Goal: Check status

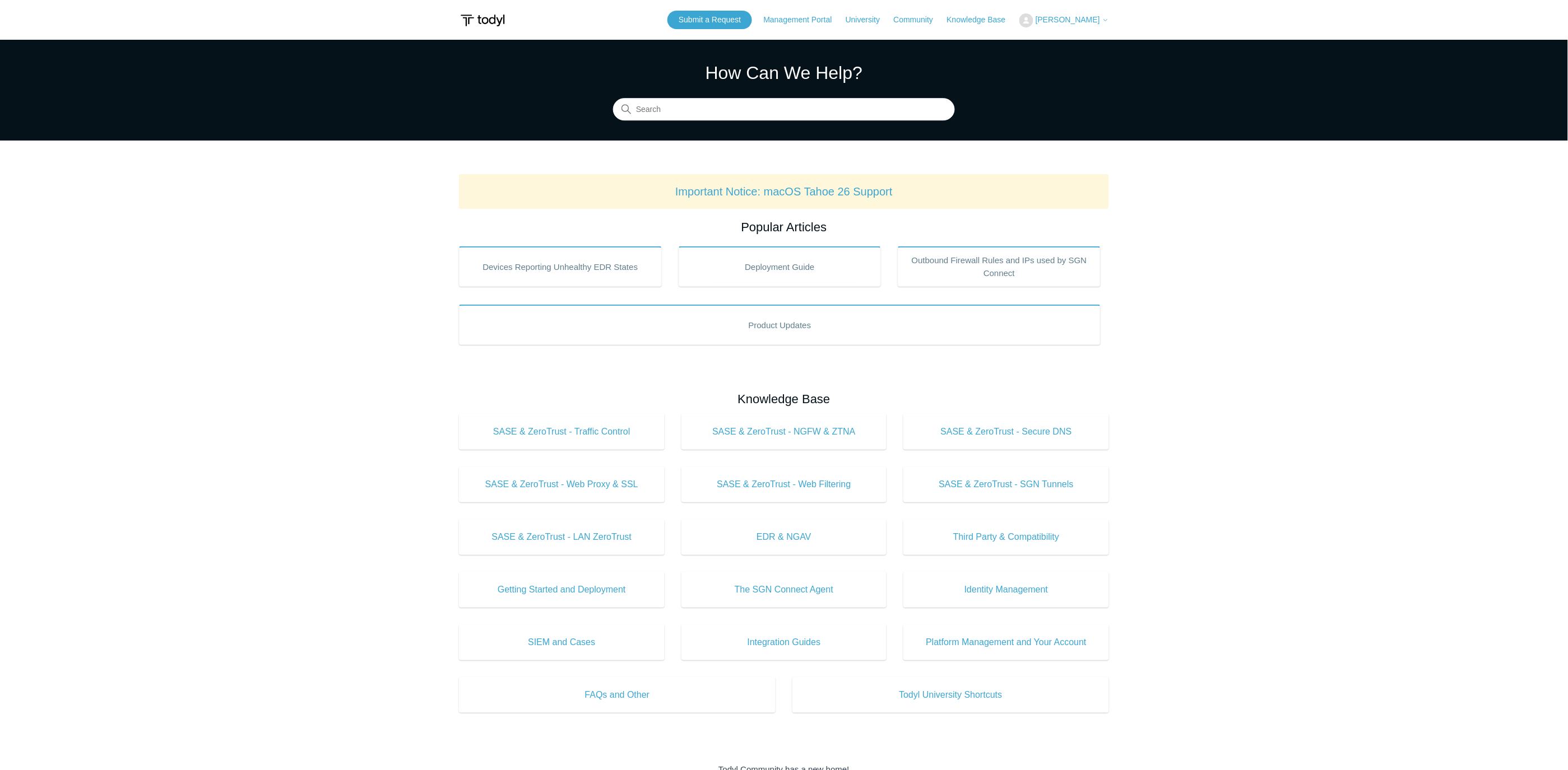
click at [1096, 23] on span "[PERSON_NAME]" at bounding box center [1067, 19] width 64 height 9
click at [1099, 42] on link "My Support Requests" at bounding box center [1074, 44] width 109 height 19
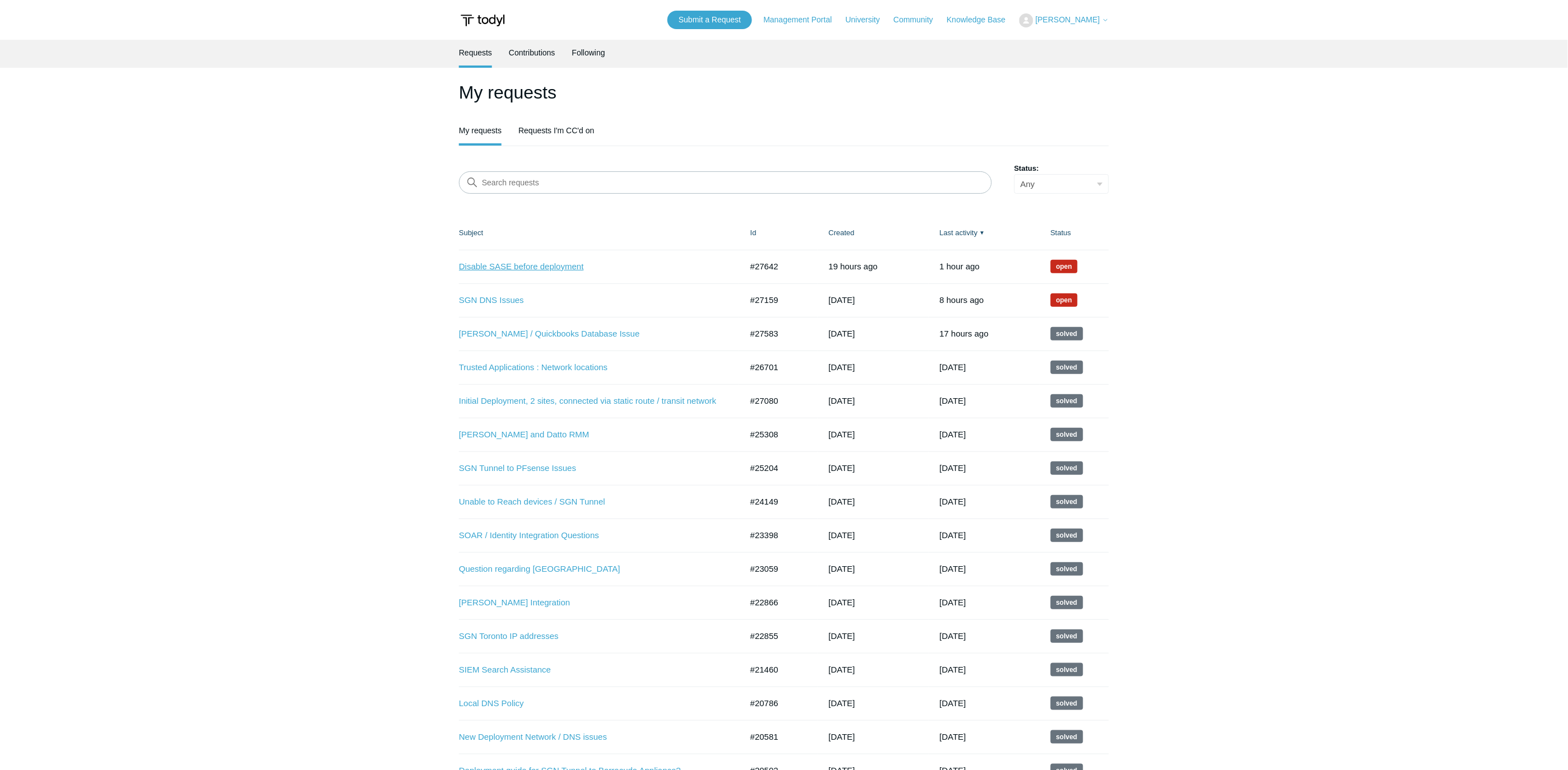
click at [537, 263] on link "Disable SASE before deployment" at bounding box center [592, 267] width 266 height 13
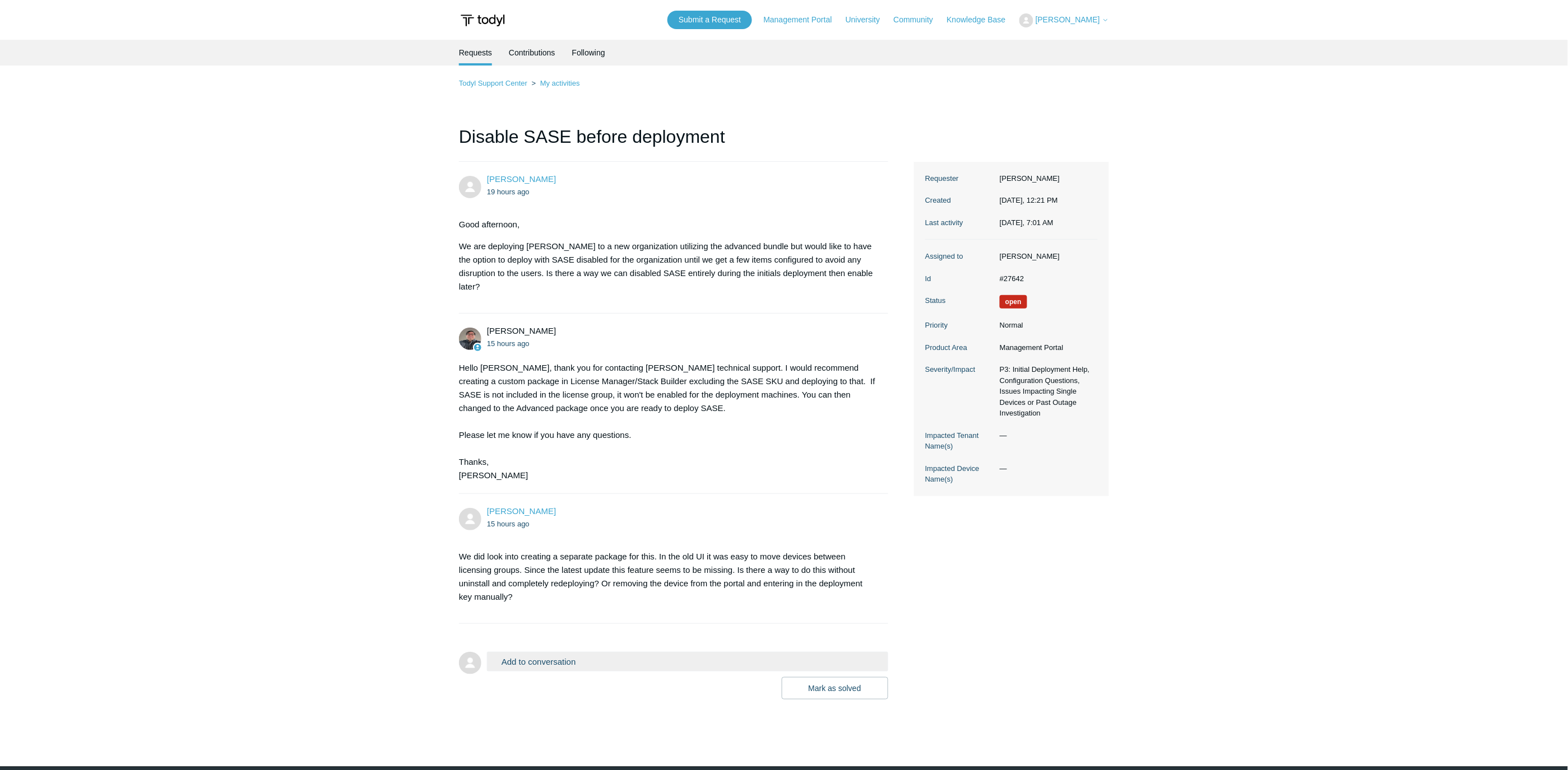
scroll to position [40, 0]
